Goal: Transaction & Acquisition: Purchase product/service

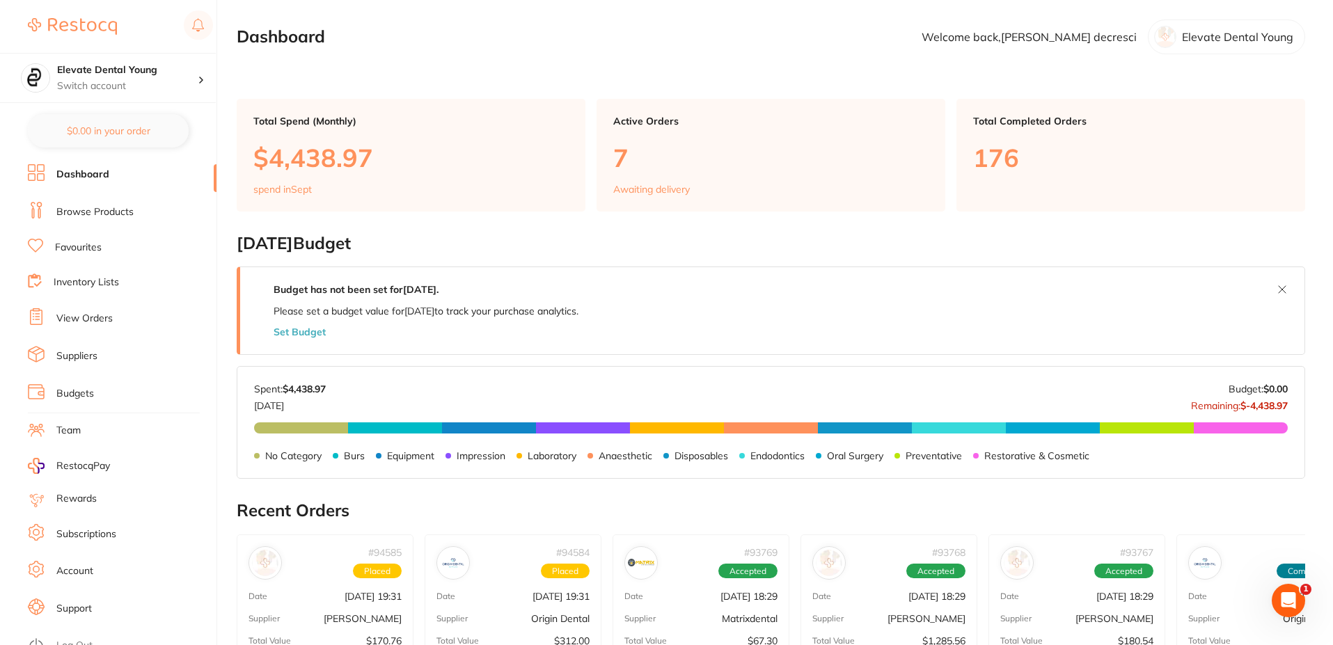
click at [125, 213] on link "Browse Products" at bounding box center [94, 212] width 77 height 14
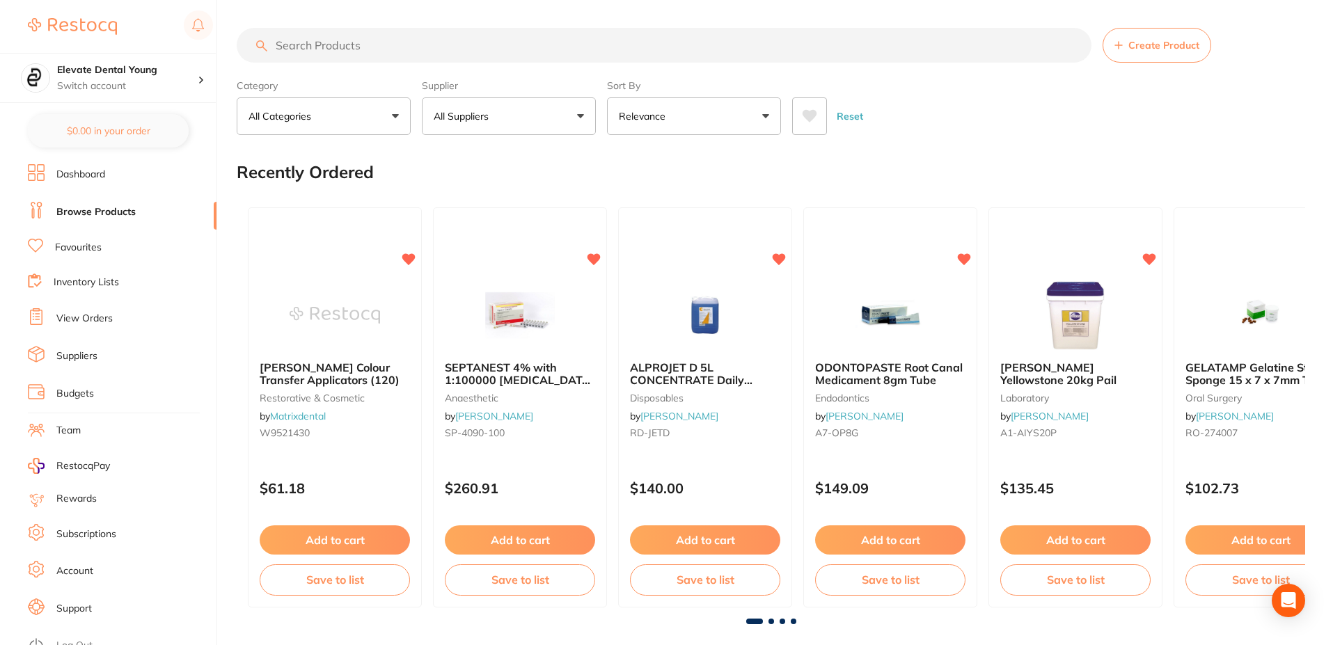
click at [345, 53] on input "search" at bounding box center [664, 45] width 855 height 35
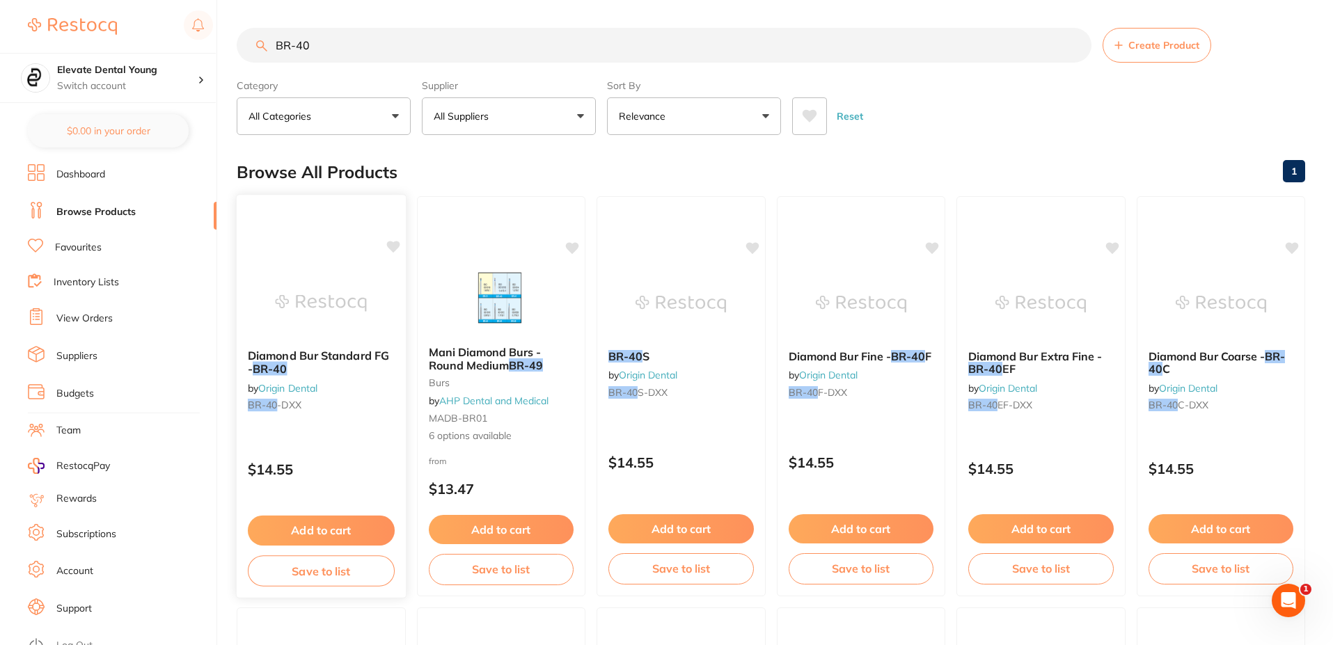
type input "BR-40"
click at [340, 532] on button "Add to cart" at bounding box center [321, 531] width 147 height 30
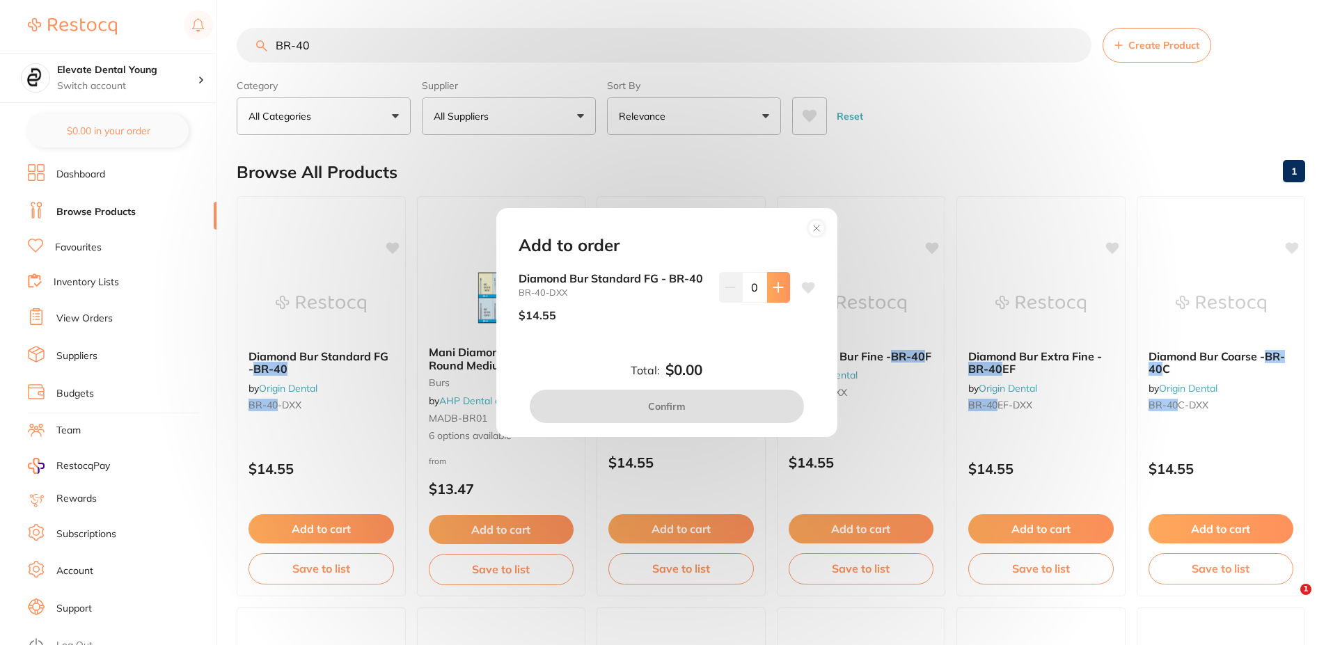
click at [773, 286] on icon at bounding box center [778, 287] width 11 height 11
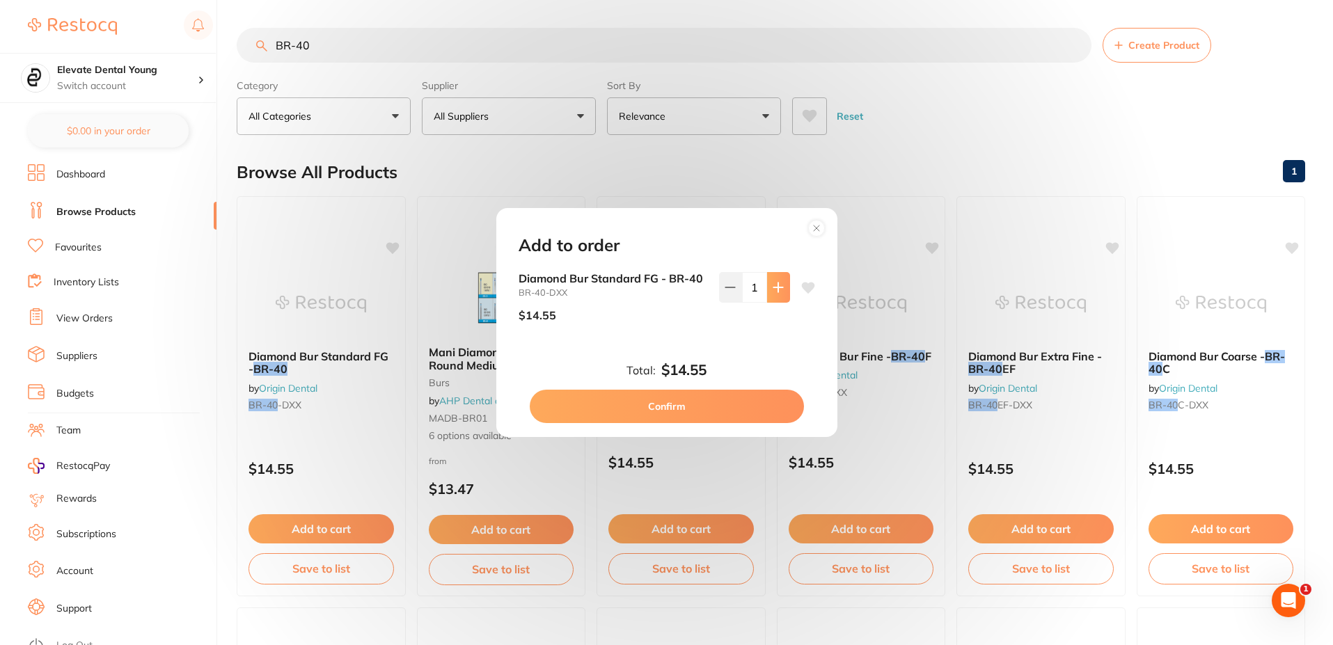
click at [775, 286] on icon at bounding box center [778, 287] width 11 height 11
click at [776, 288] on icon at bounding box center [777, 287] width 9 height 9
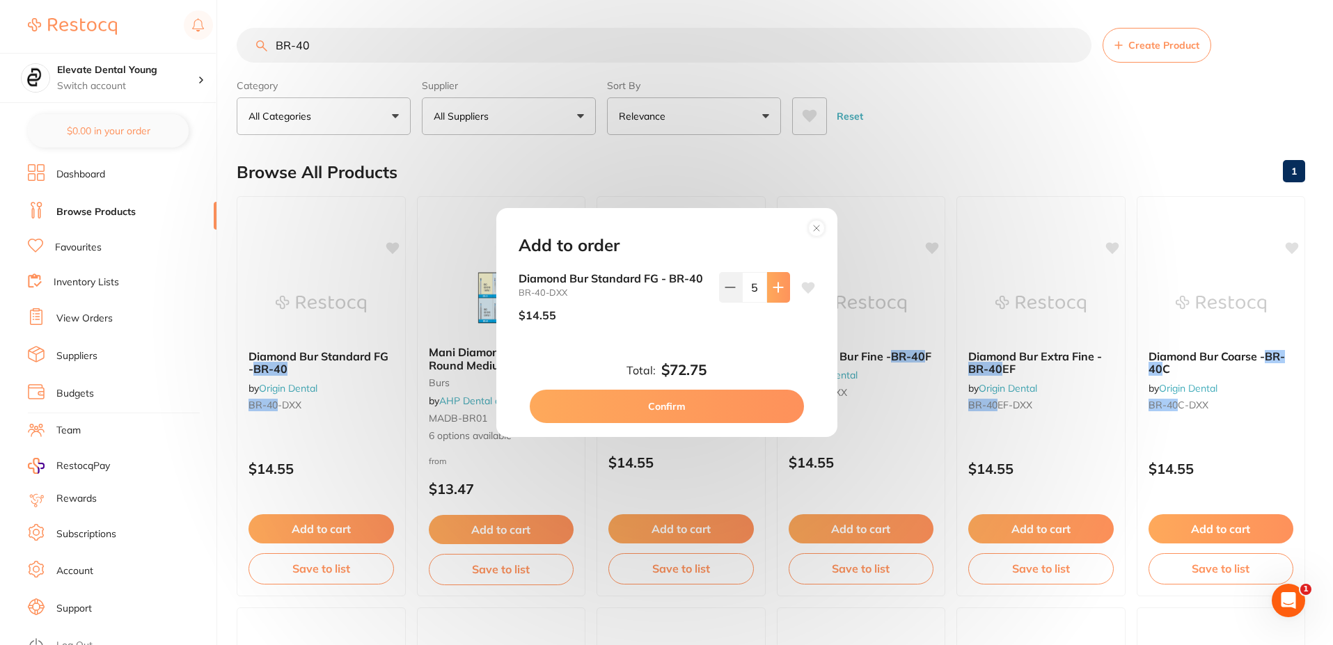
type input "6"
click at [691, 405] on button "Confirm" at bounding box center [667, 406] width 274 height 33
checkbox input "false"
